Goal: Check status

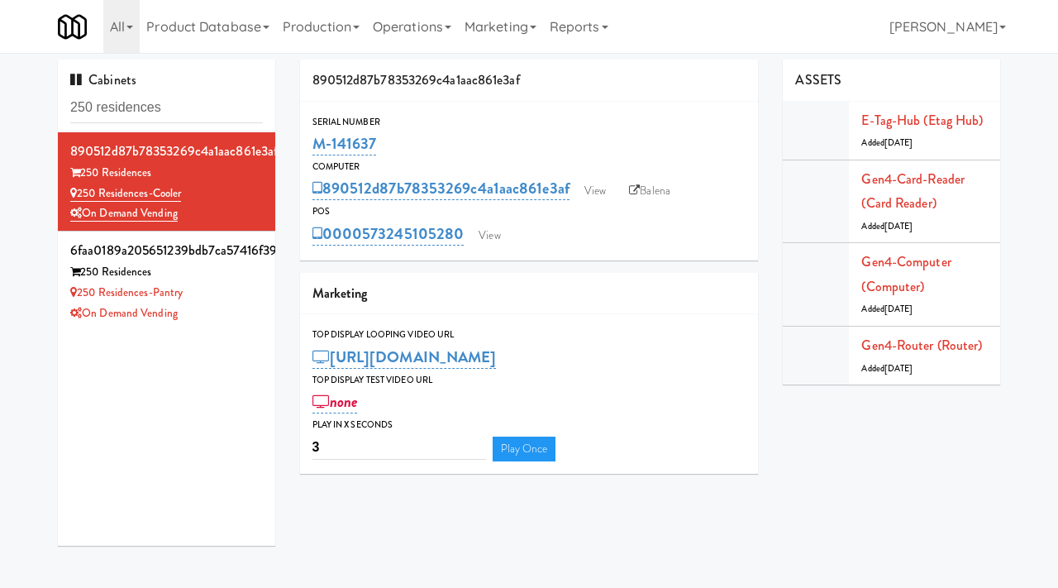
scroll to position [36, 0]
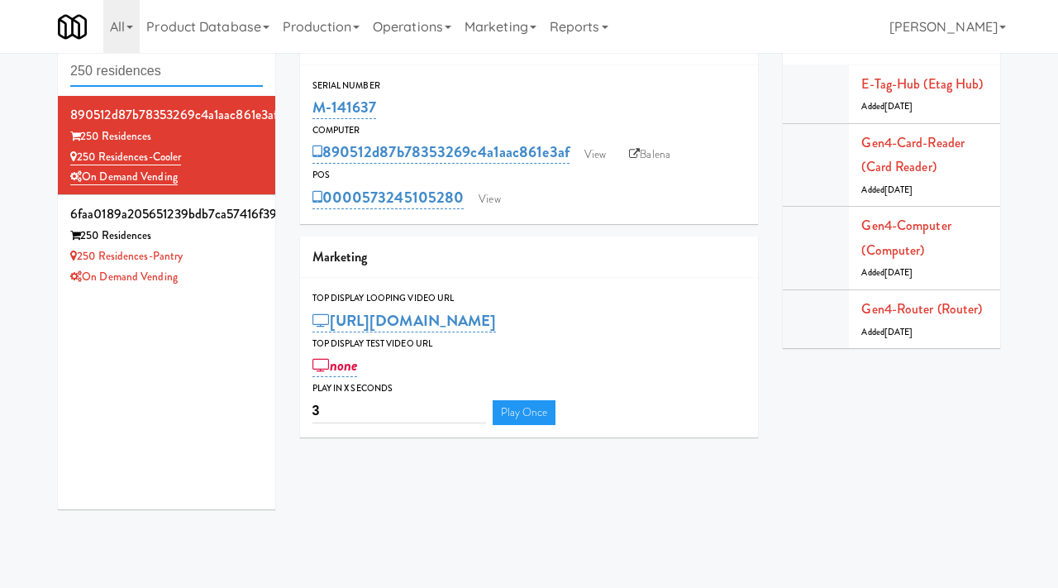
click at [187, 83] on input "250 residences" at bounding box center [166, 71] width 193 height 31
type input "c"
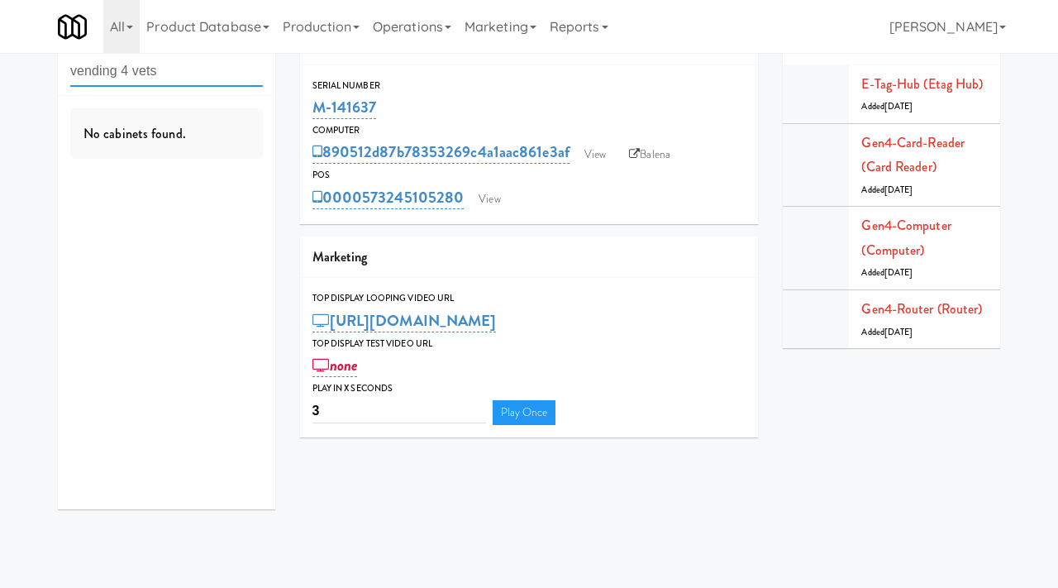
type input "vending 4 vets"
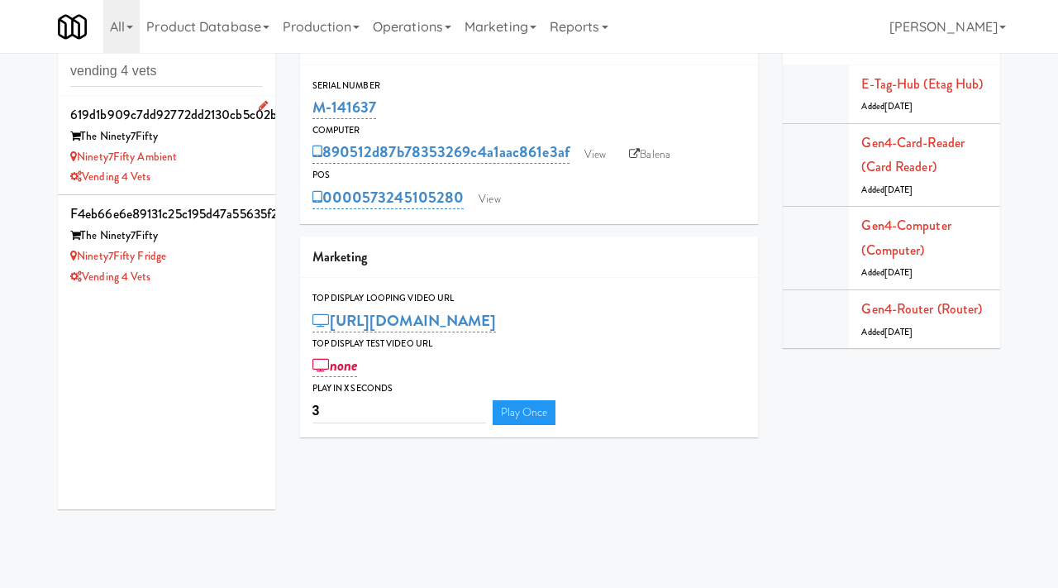
click at [234, 164] on div "Ninety7Fifty Ambient" at bounding box center [166, 157] width 193 height 21
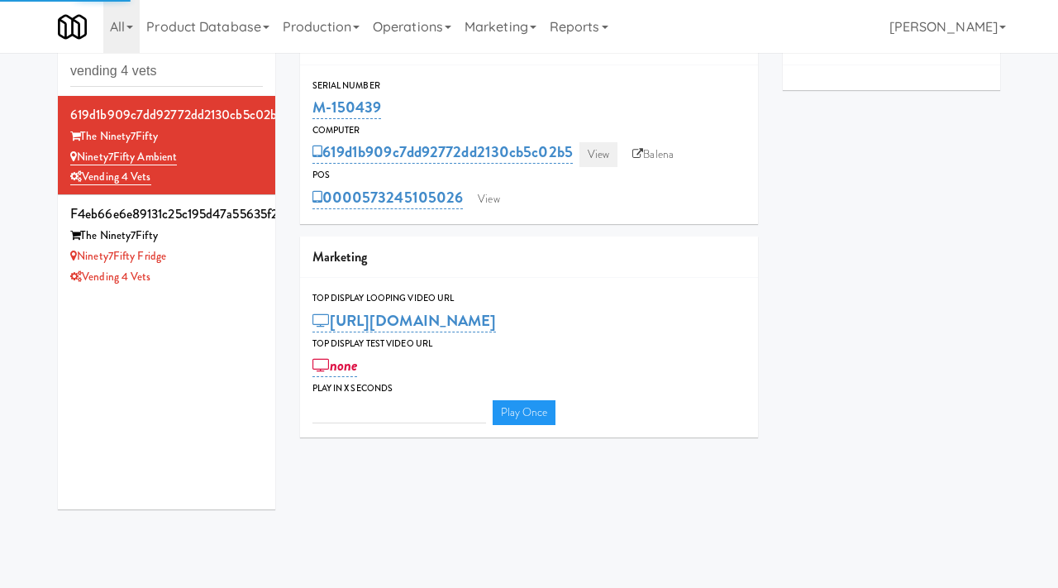
type input "3"
click at [601, 154] on link "View" at bounding box center [599, 154] width 38 height 25
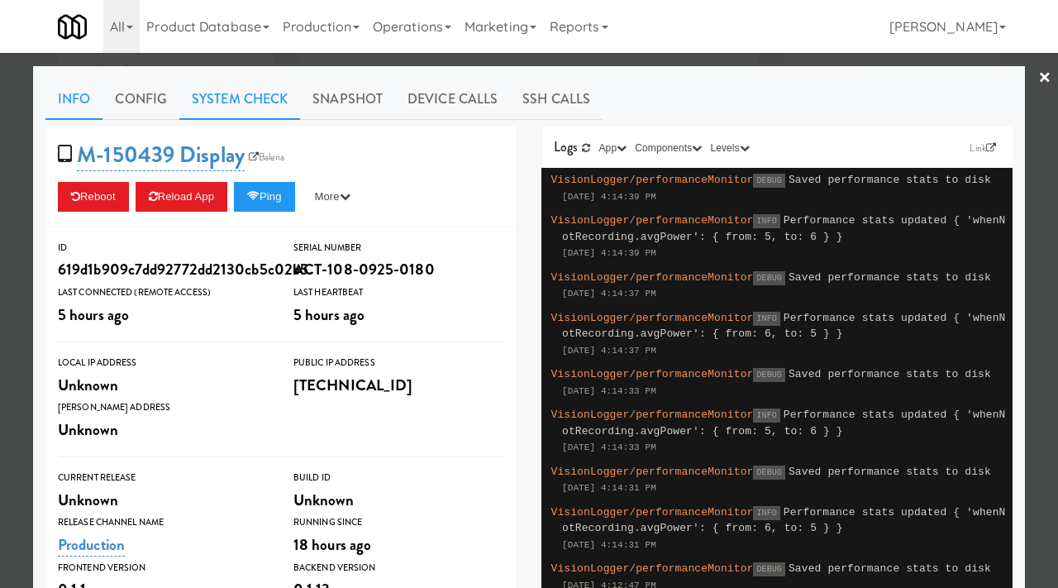
click at [261, 103] on link "System Check" at bounding box center [239, 99] width 121 height 41
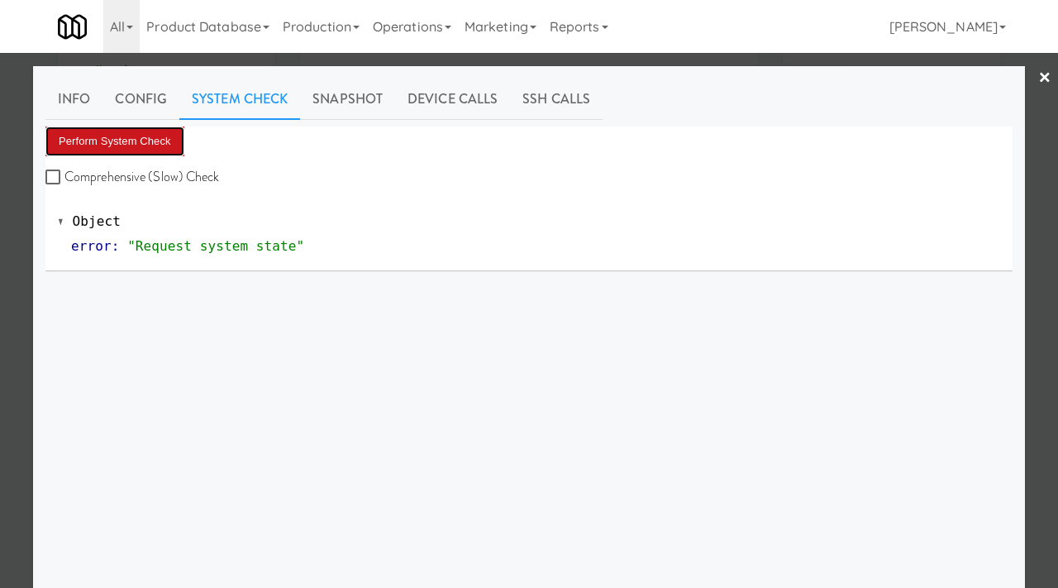
click at [146, 141] on button "Perform System Check" at bounding box center [114, 141] width 139 height 30
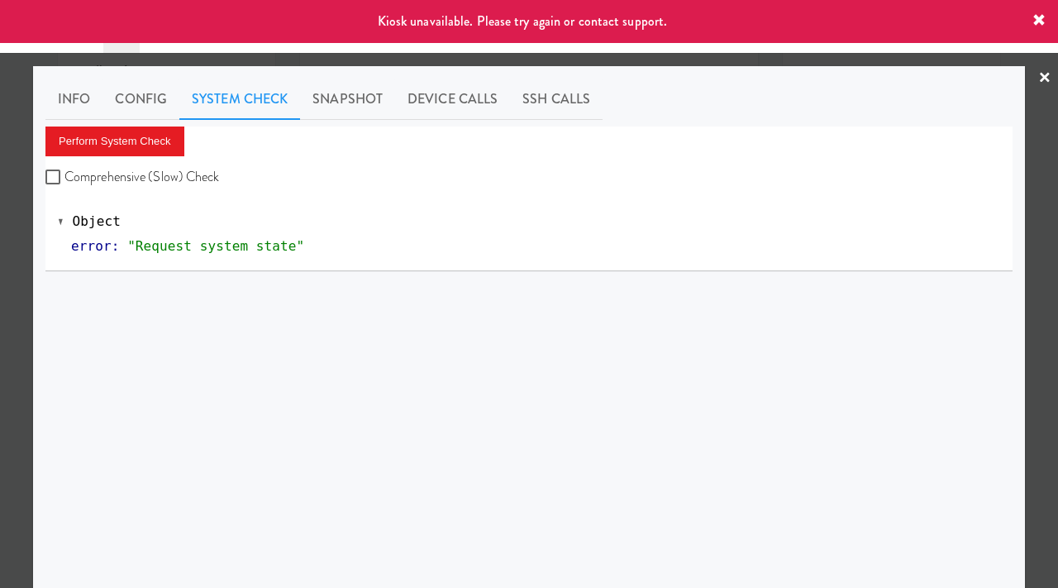
click at [0, 260] on div at bounding box center [529, 294] width 1058 height 588
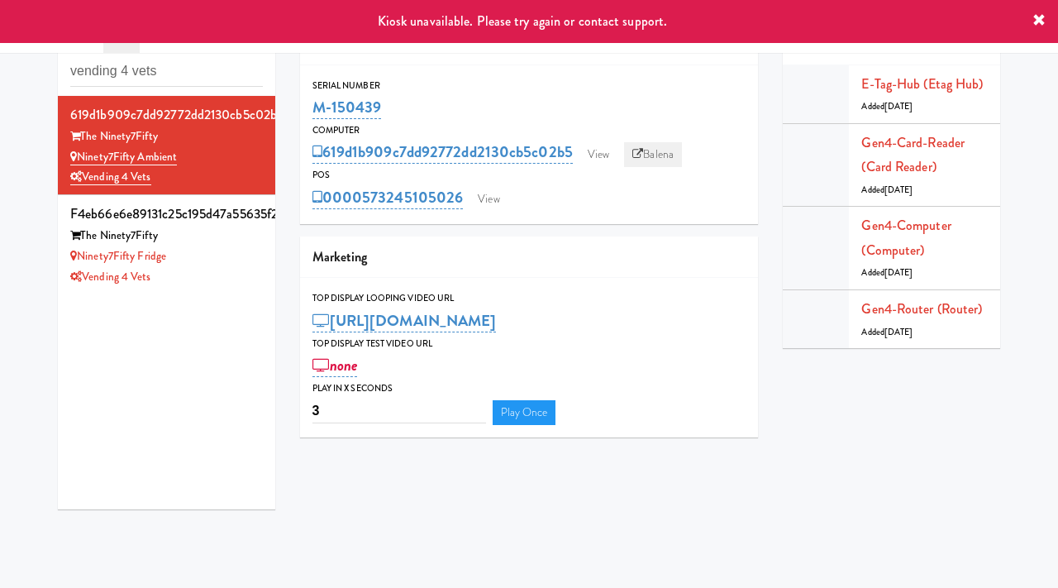
click at [658, 151] on link "Balena" at bounding box center [653, 154] width 58 height 25
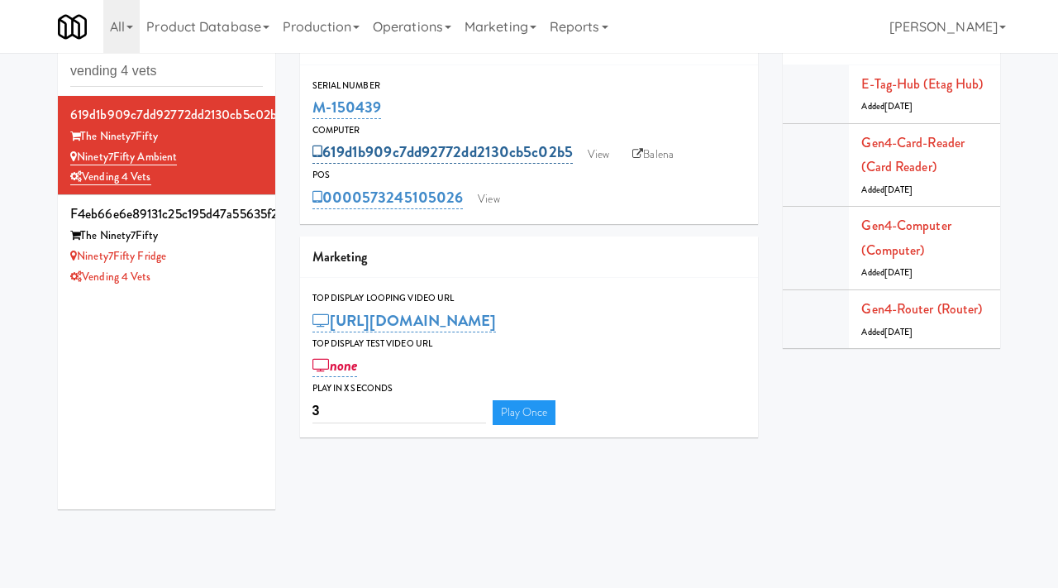
scroll to position [36, 0]
click at [588, 142] on link "View" at bounding box center [599, 154] width 38 height 25
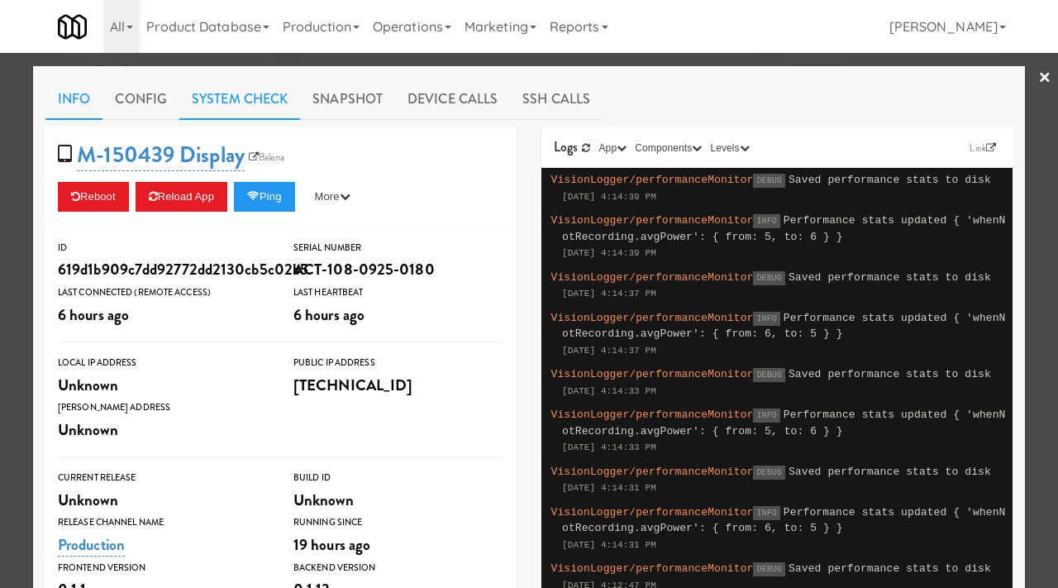
click at [283, 108] on link "System Check" at bounding box center [239, 99] width 121 height 41
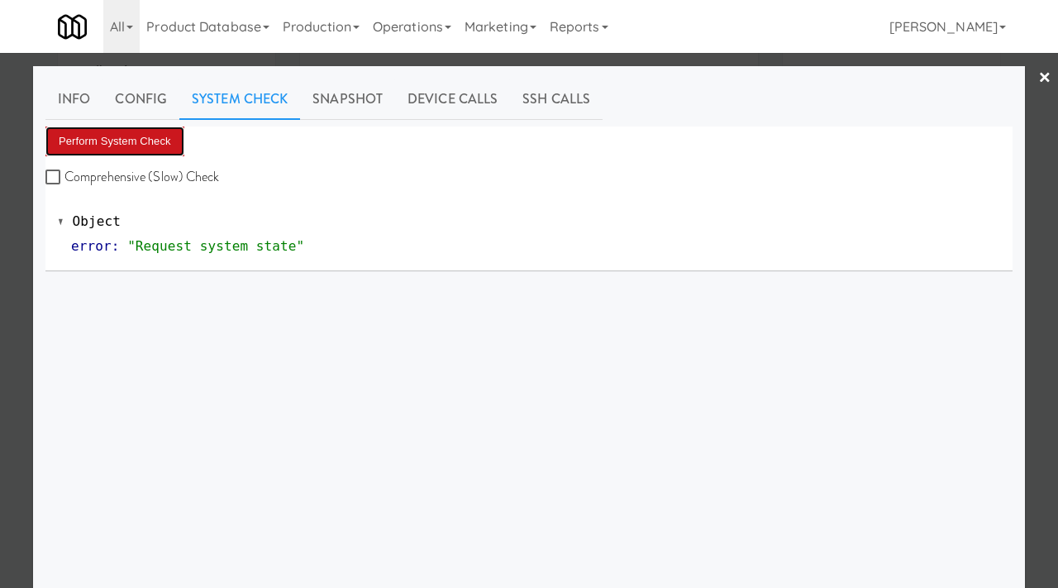
click at [93, 134] on button "Perform System Check" at bounding box center [114, 141] width 139 height 30
click at [131, 147] on button "Perform System Check" at bounding box center [114, 141] width 139 height 30
click at [17, 149] on div at bounding box center [529, 294] width 1058 height 588
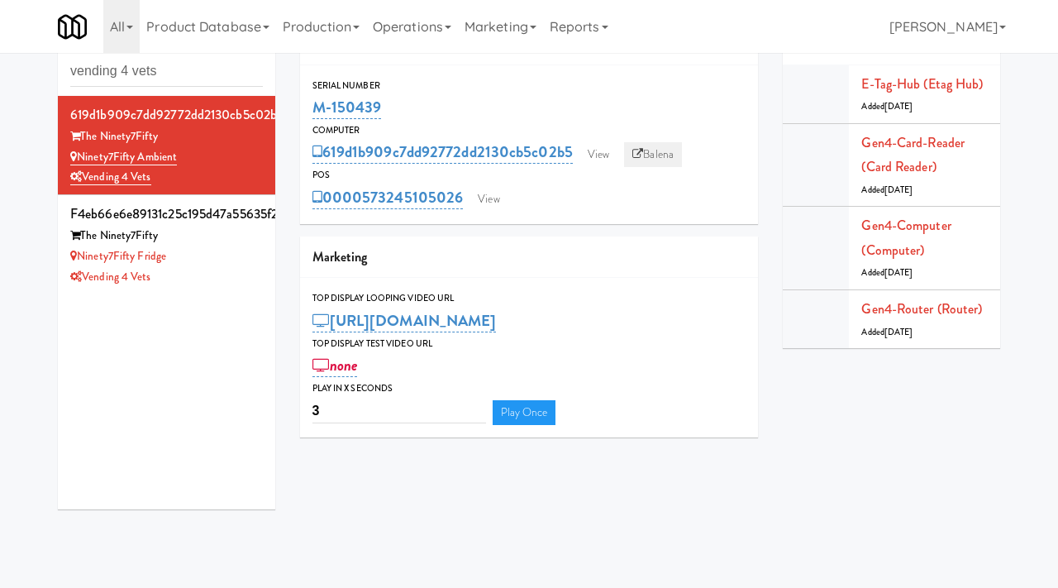
click at [646, 150] on link "Balena" at bounding box center [653, 154] width 58 height 25
